Goal: Task Accomplishment & Management: Manage account settings

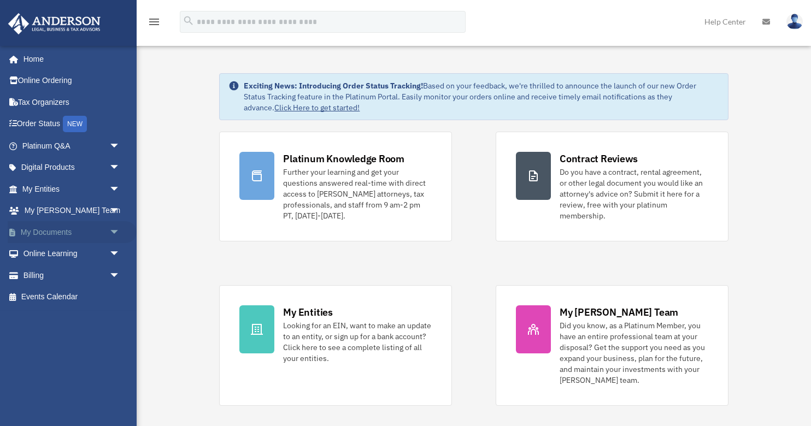
click at [110, 231] on span "arrow_drop_down" at bounding box center [120, 232] width 22 height 22
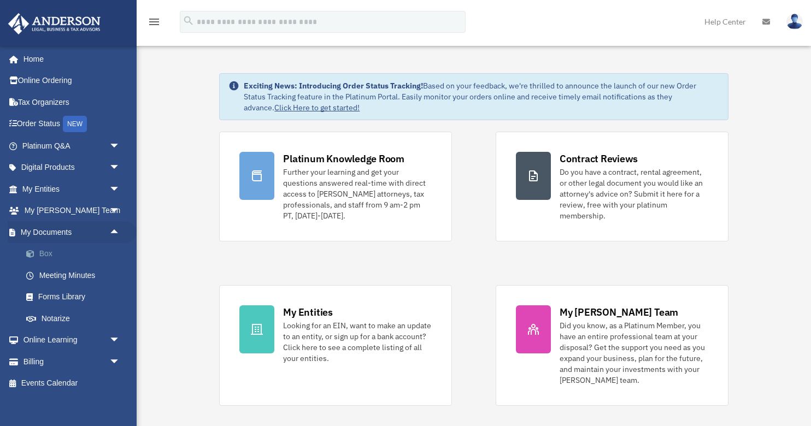
click at [66, 255] on link "Box" at bounding box center [75, 254] width 121 height 22
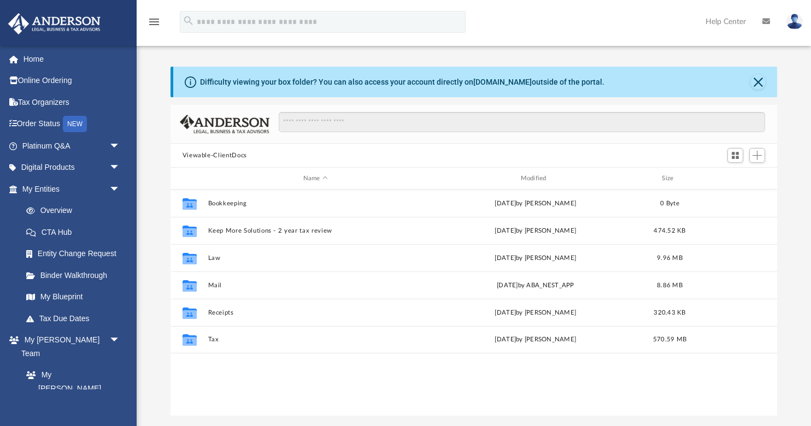
scroll to position [249, 606]
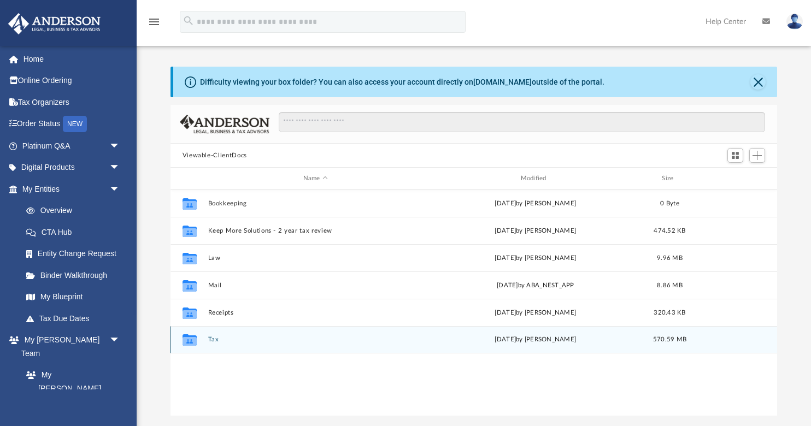
click at [214, 338] on button "Tax" at bounding box center [315, 339] width 215 height 7
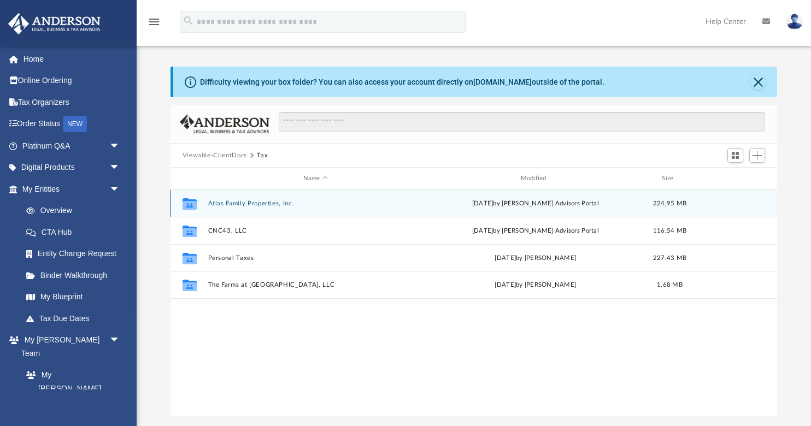
click at [241, 202] on button "Atlas Family Properties, Inc." at bounding box center [315, 203] width 215 height 7
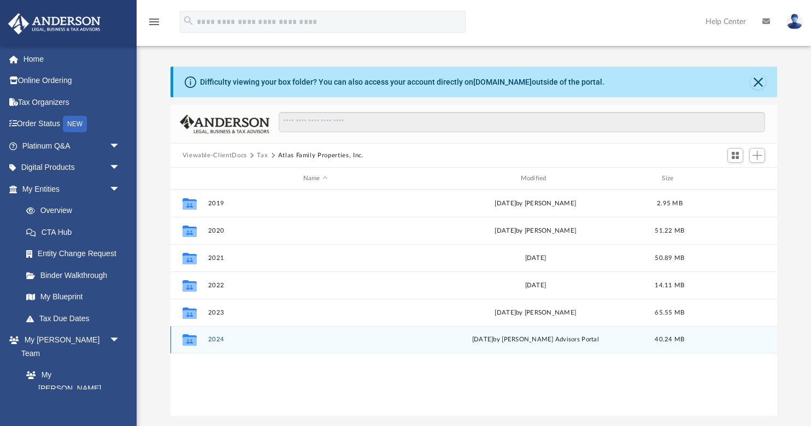
click at [212, 340] on button "2024" at bounding box center [315, 339] width 215 height 7
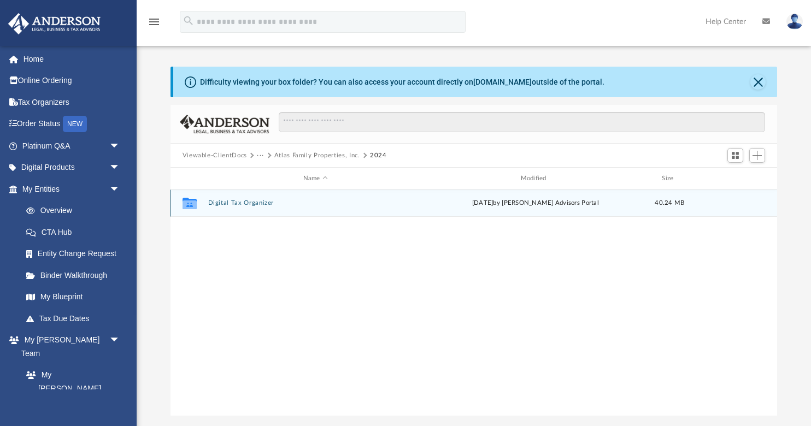
click at [239, 205] on button "Digital Tax Organizer" at bounding box center [315, 202] width 215 height 7
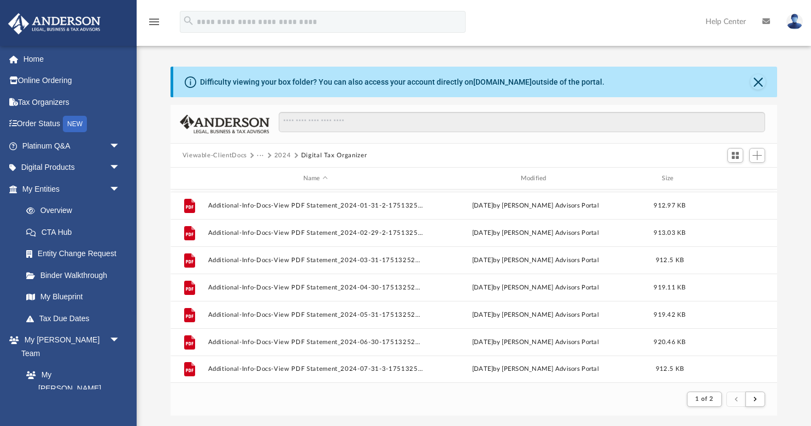
scroll to position [1172, 0]
click at [228, 153] on button "Viewable-ClientDocs" at bounding box center [214, 156] width 64 height 10
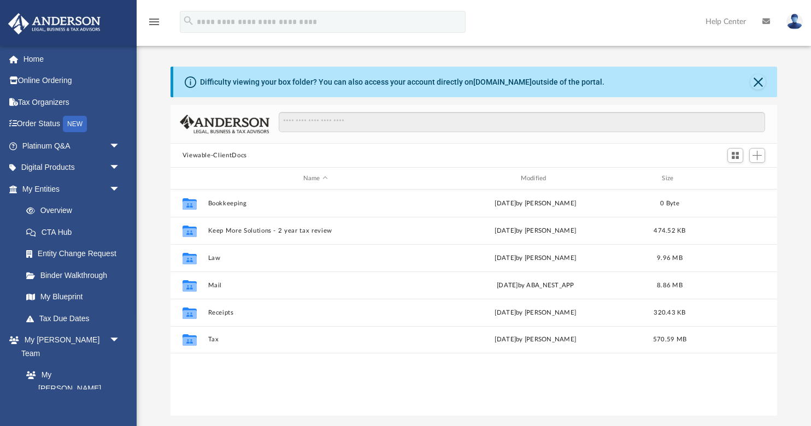
scroll to position [249, 606]
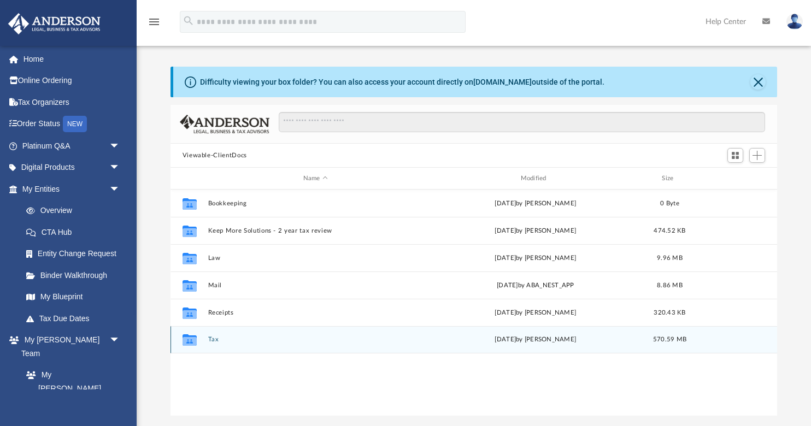
click at [211, 341] on button "Tax" at bounding box center [315, 339] width 215 height 7
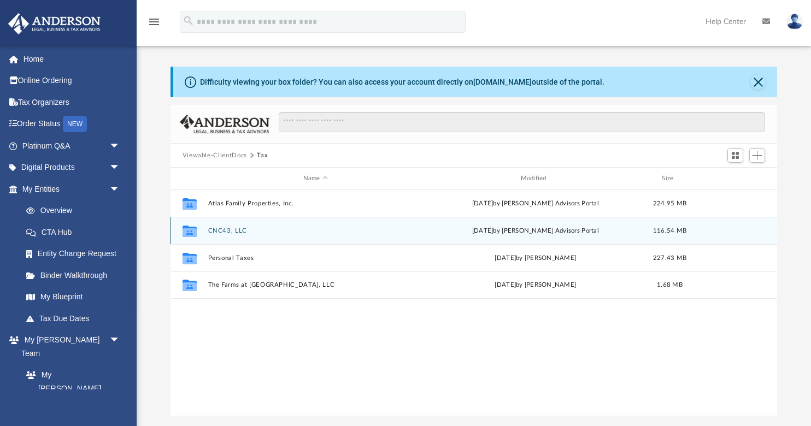
click at [229, 229] on button "CNC43, LLC" at bounding box center [315, 230] width 215 height 7
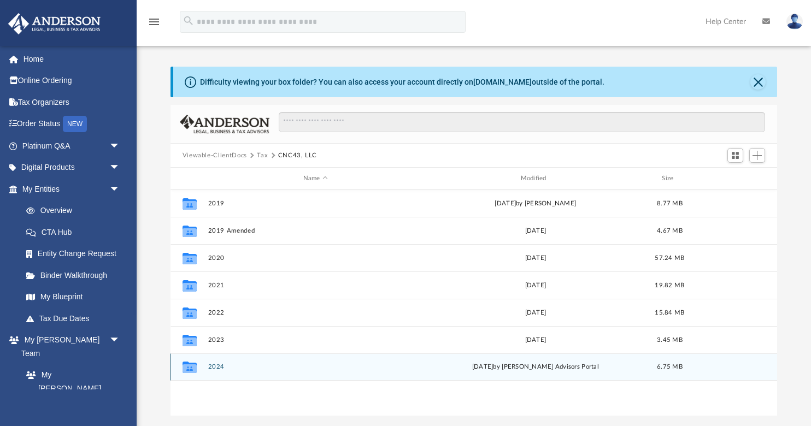
click at [213, 366] on button "2024" at bounding box center [315, 366] width 215 height 7
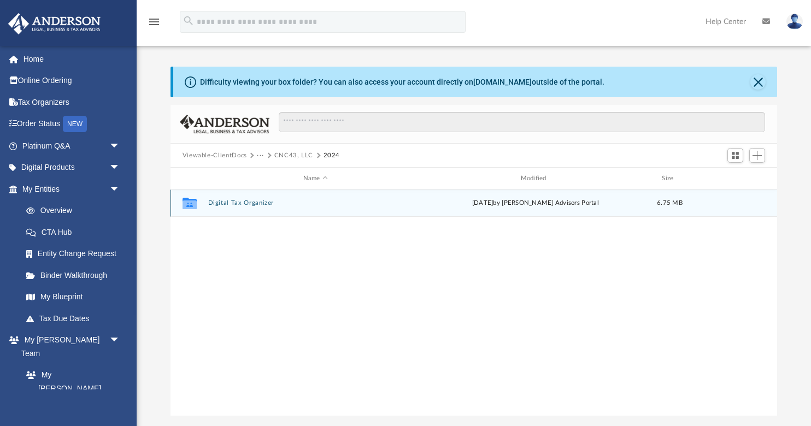
click at [252, 205] on button "Digital Tax Organizer" at bounding box center [315, 202] width 215 height 7
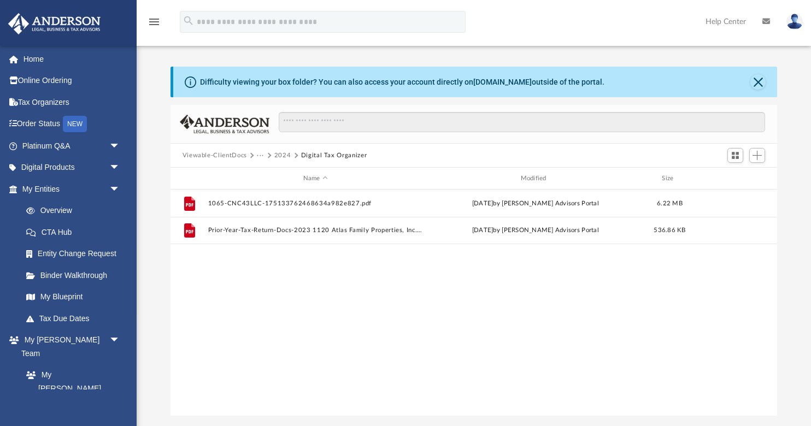
click at [226, 157] on button "Viewable-ClientDocs" at bounding box center [214, 156] width 64 height 10
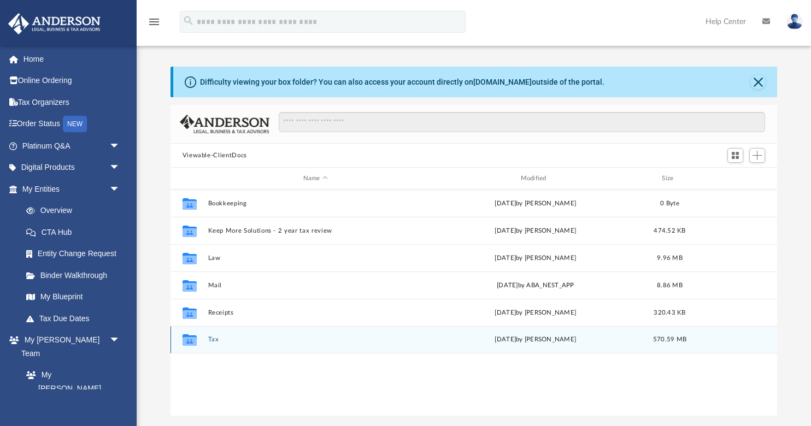
click at [214, 340] on button "Tax" at bounding box center [315, 339] width 215 height 7
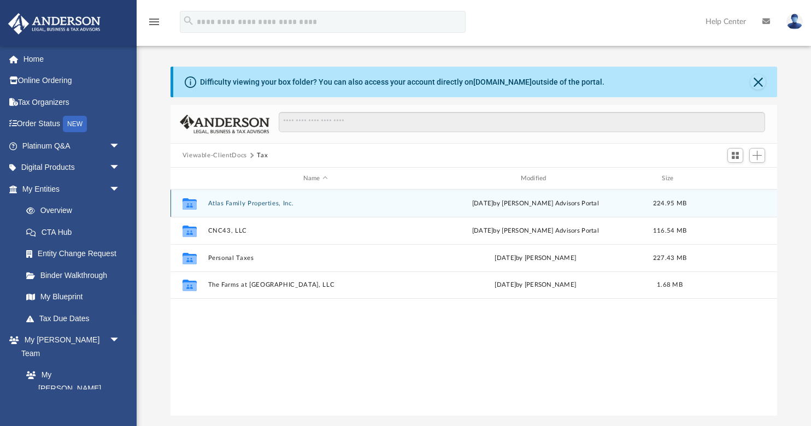
click at [240, 203] on button "Atlas Family Properties, Inc." at bounding box center [315, 203] width 215 height 7
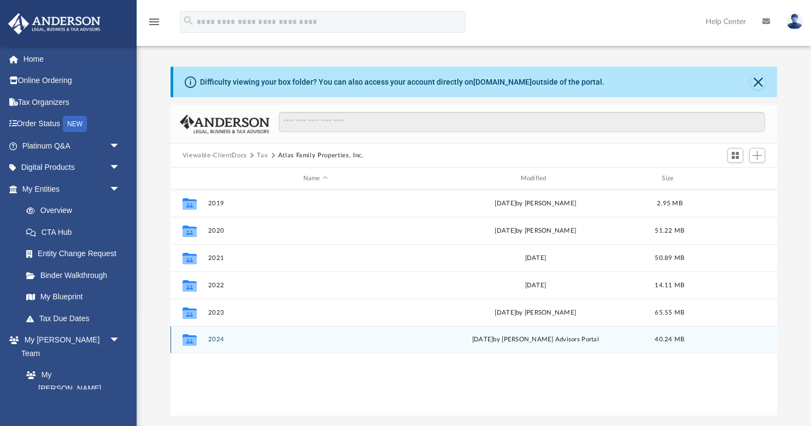
click at [216, 340] on button "2024" at bounding box center [315, 339] width 215 height 7
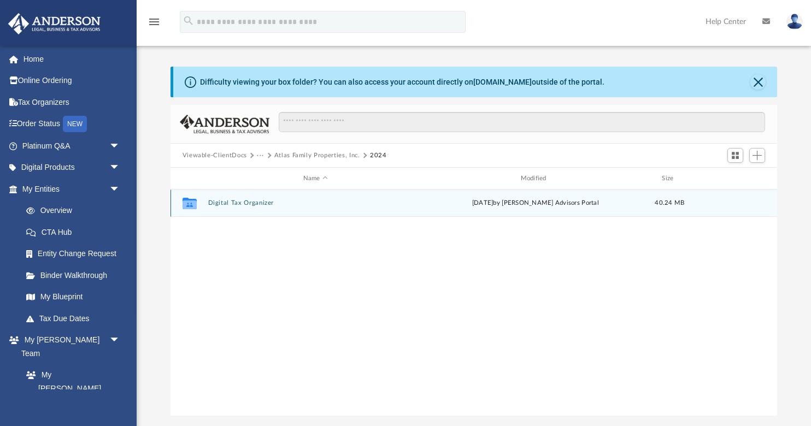
click at [246, 206] on button "Digital Tax Organizer" at bounding box center [315, 202] width 215 height 7
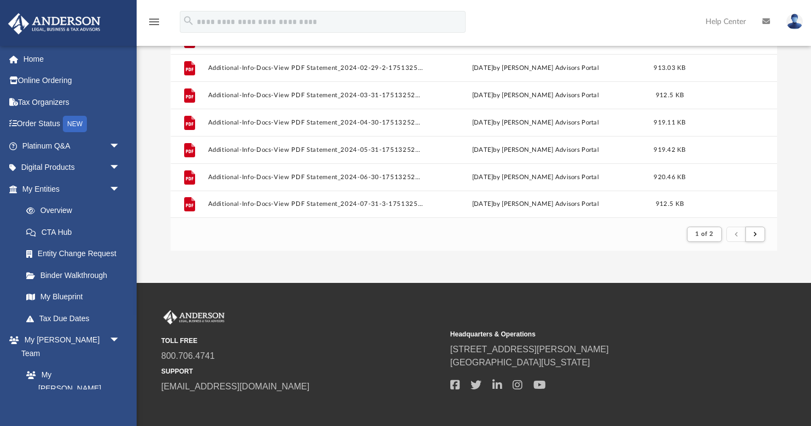
scroll to position [128, 0]
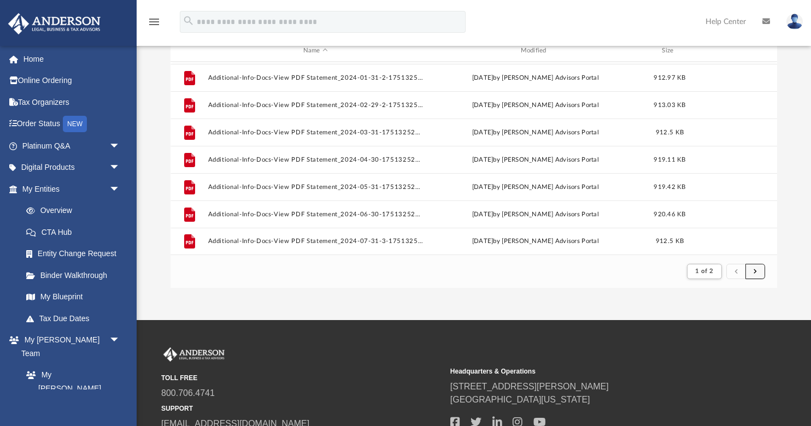
click at [760, 268] on button "submit" at bounding box center [755, 272] width 20 height 16
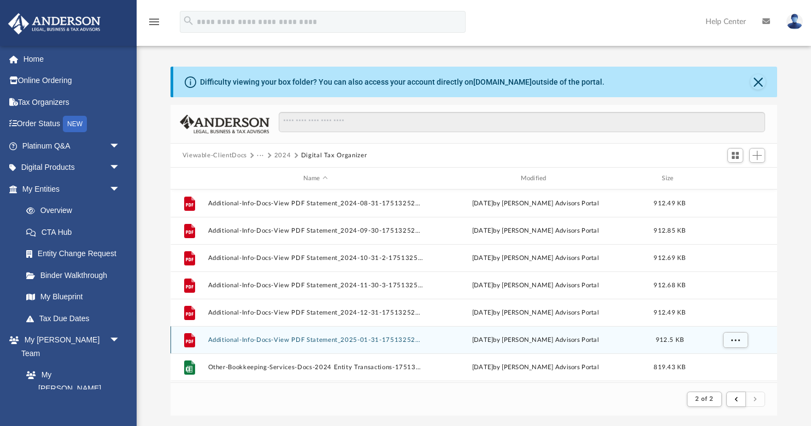
scroll to position [0, 0]
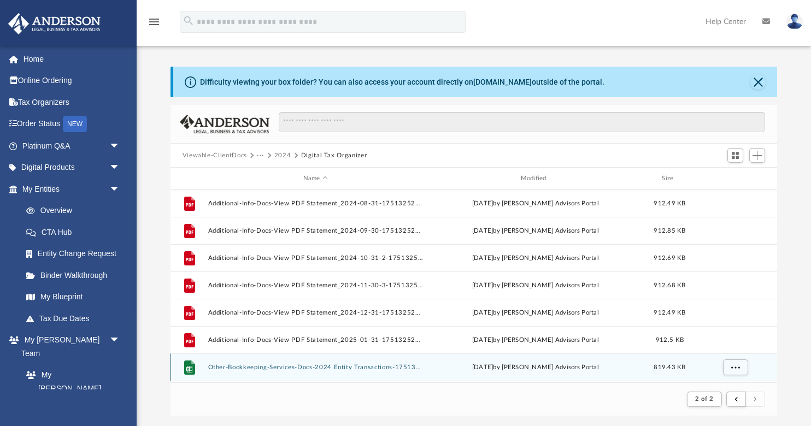
click at [283, 367] on button "Other-Bookkeeping-Services-Docs-2024 Entity Transactions-175132252168630f99cfe8…" at bounding box center [315, 367] width 215 height 7
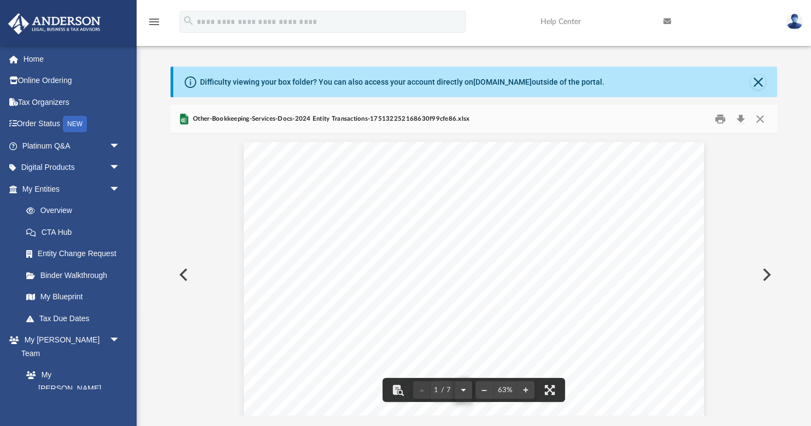
click at [465, 391] on button "File preview" at bounding box center [462, 390] width 17 height 24
click at [761, 122] on button "Close" at bounding box center [760, 119] width 20 height 17
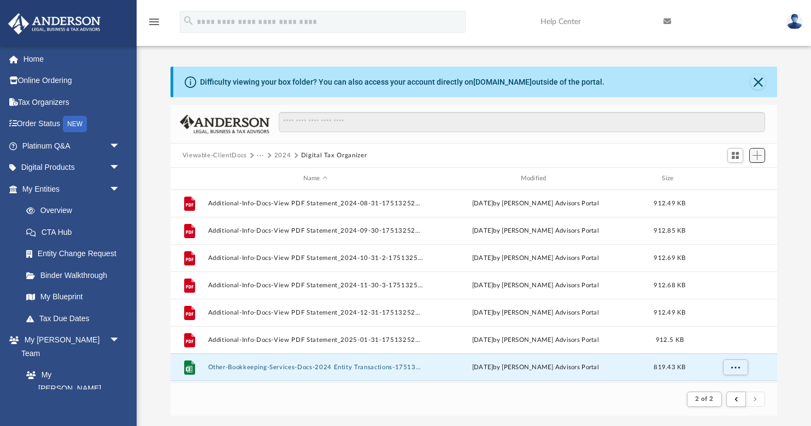
click at [754, 155] on span "Add" at bounding box center [756, 155] width 9 height 9
click at [734, 179] on li "Upload" at bounding box center [741, 176] width 35 height 11
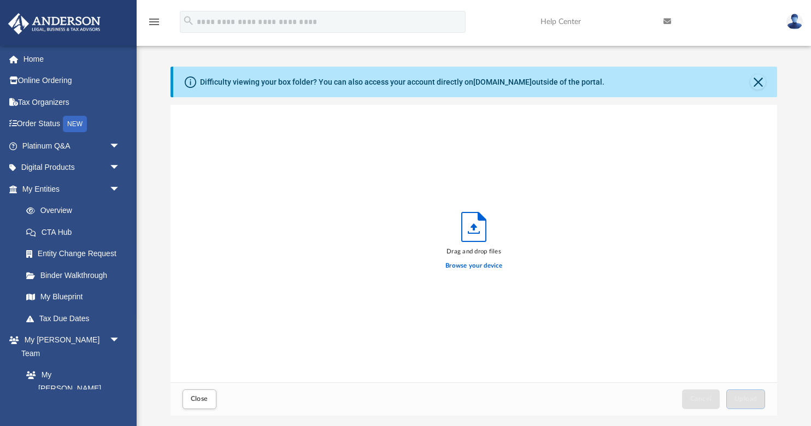
scroll to position [277, 606]
click at [763, 82] on button "Close" at bounding box center [757, 81] width 15 height 15
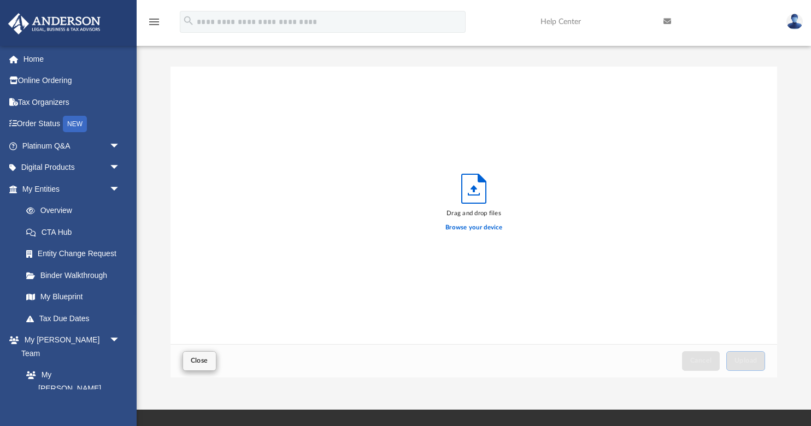
click at [202, 360] on span "Close" at bounding box center [199, 360] width 17 height 7
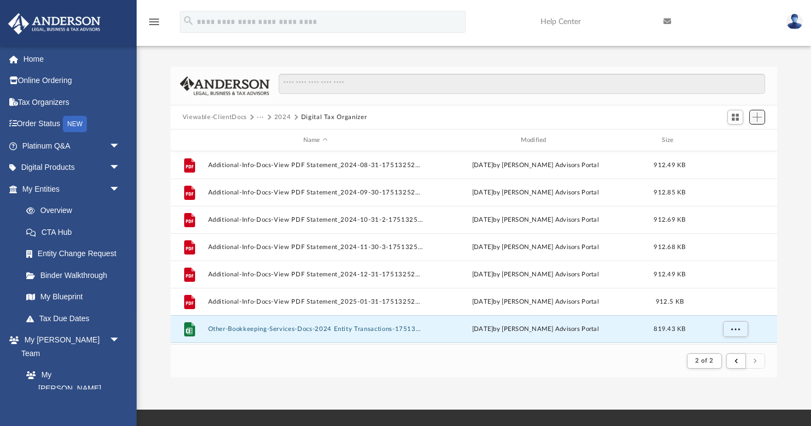
click at [758, 121] on span "Add" at bounding box center [756, 117] width 9 height 9
click at [733, 142] on li "Upload" at bounding box center [741, 138] width 35 height 11
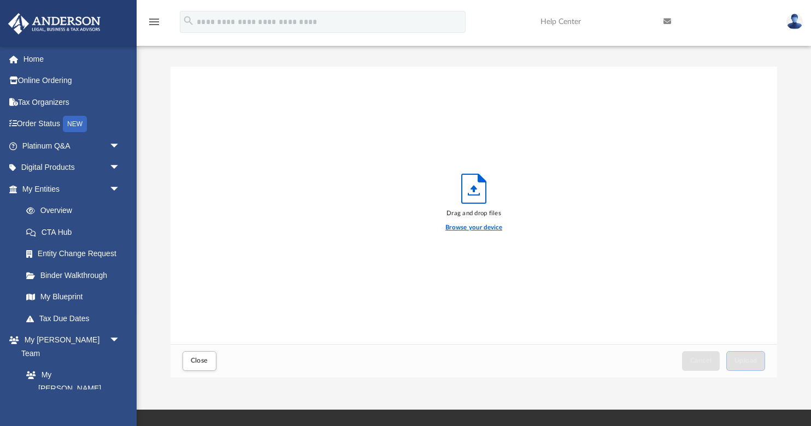
click at [477, 229] on label "Browse your device" at bounding box center [473, 228] width 57 height 10
click at [0, 0] on input "Browse your device" at bounding box center [0, 0] width 0 height 0
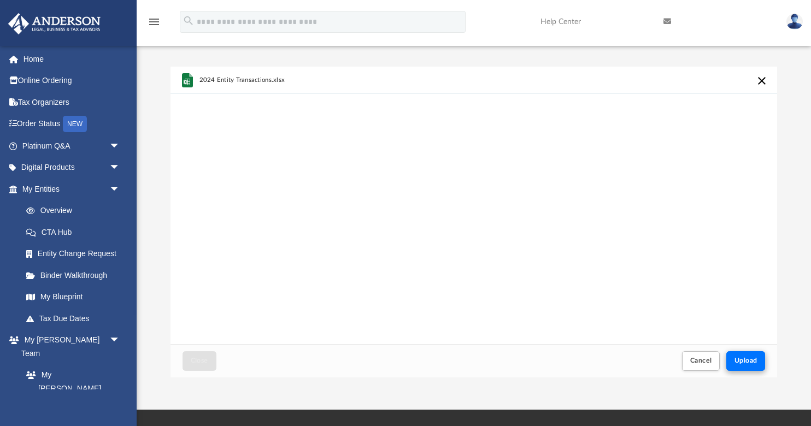
click at [754, 360] on span "Upload" at bounding box center [745, 360] width 23 height 7
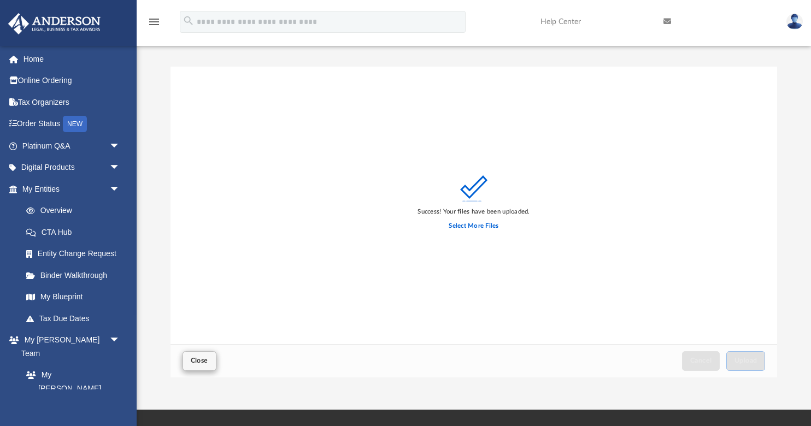
click at [206, 362] on span "Close" at bounding box center [199, 360] width 17 height 7
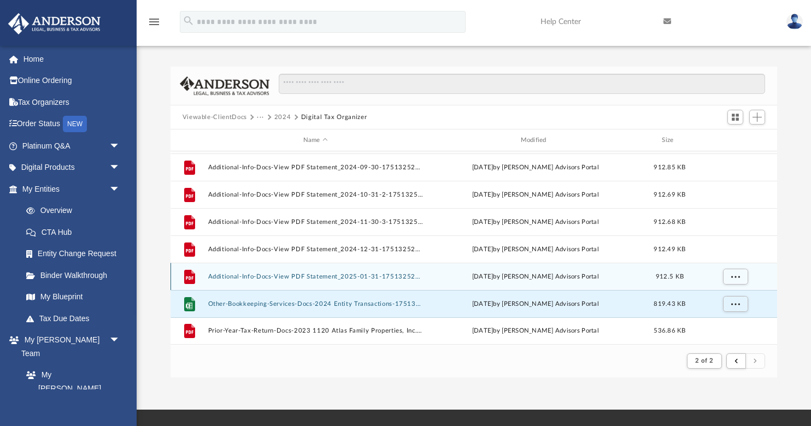
scroll to position [52, 0]
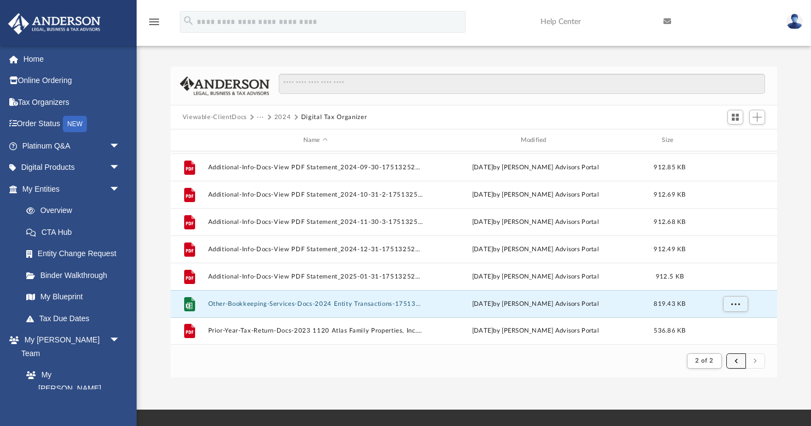
click at [740, 363] on button "submit" at bounding box center [736, 361] width 20 height 16
click at [739, 362] on button "submit" at bounding box center [736, 361] width 20 height 16
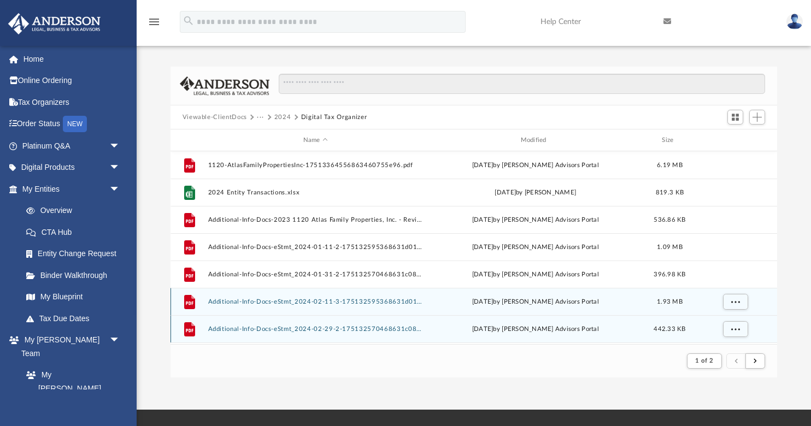
scroll to position [0, 0]
